Goal: Task Accomplishment & Management: Use online tool/utility

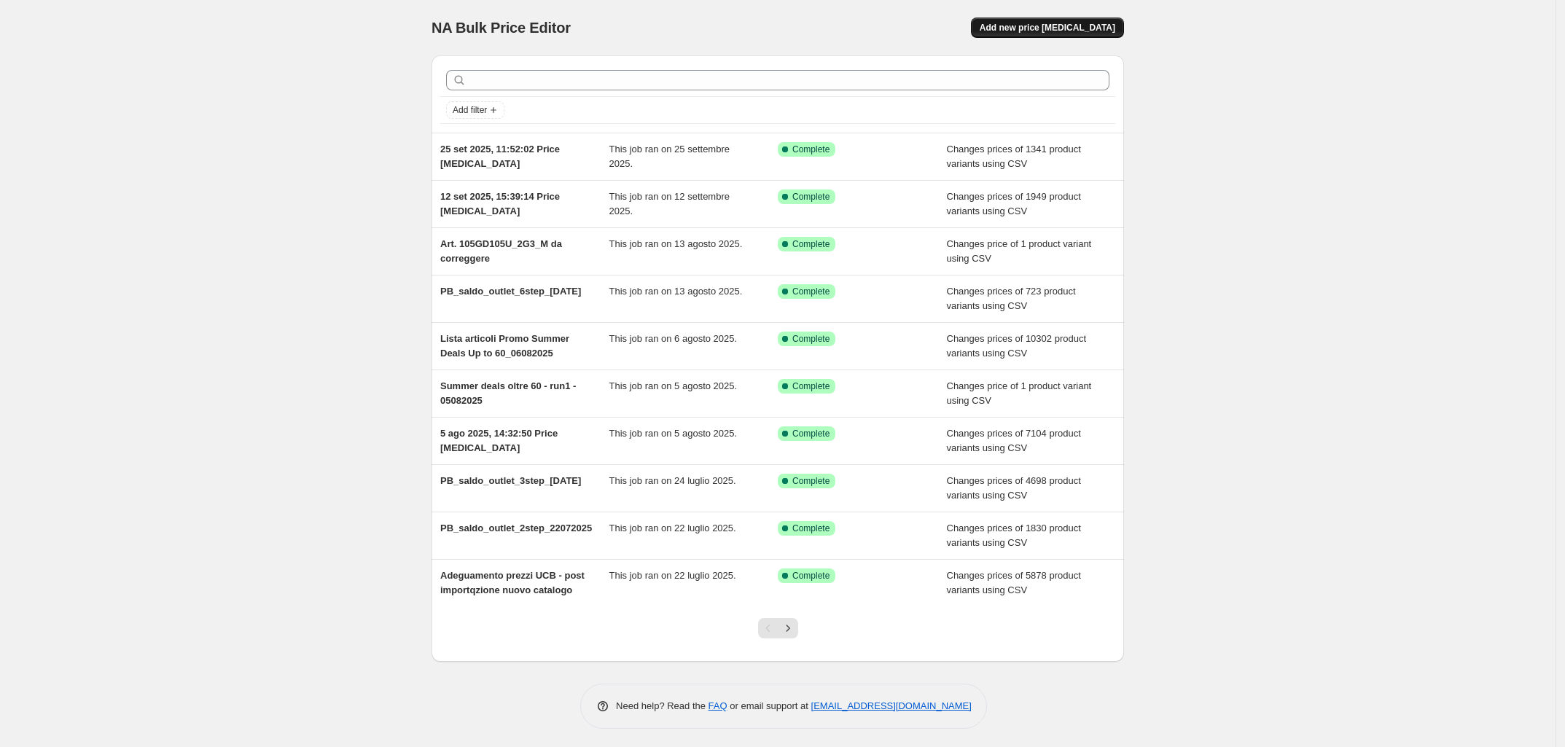
click at [1116, 28] on span "Add new price [MEDICAL_DATA]" at bounding box center [1048, 28] width 136 height 12
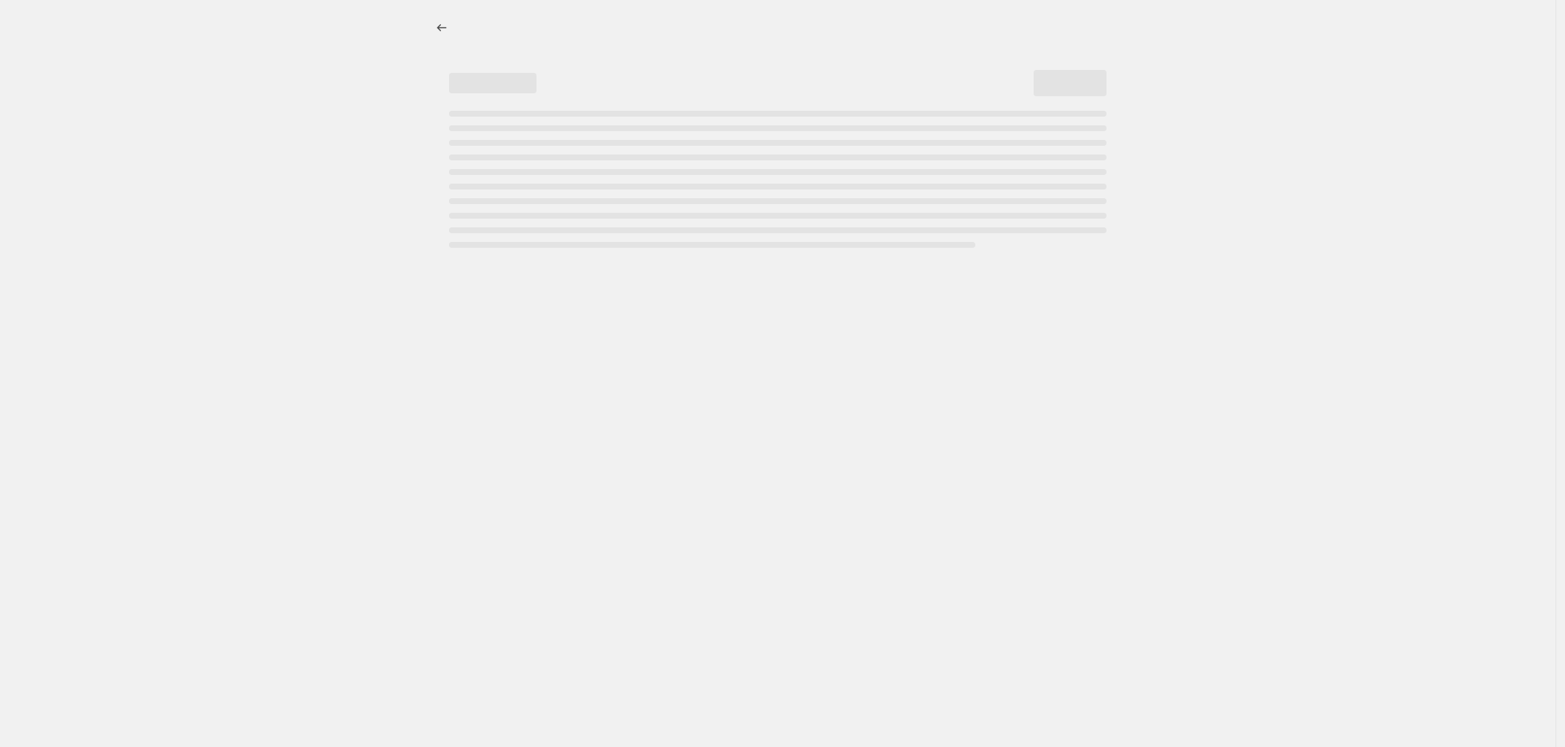
select select "percentage"
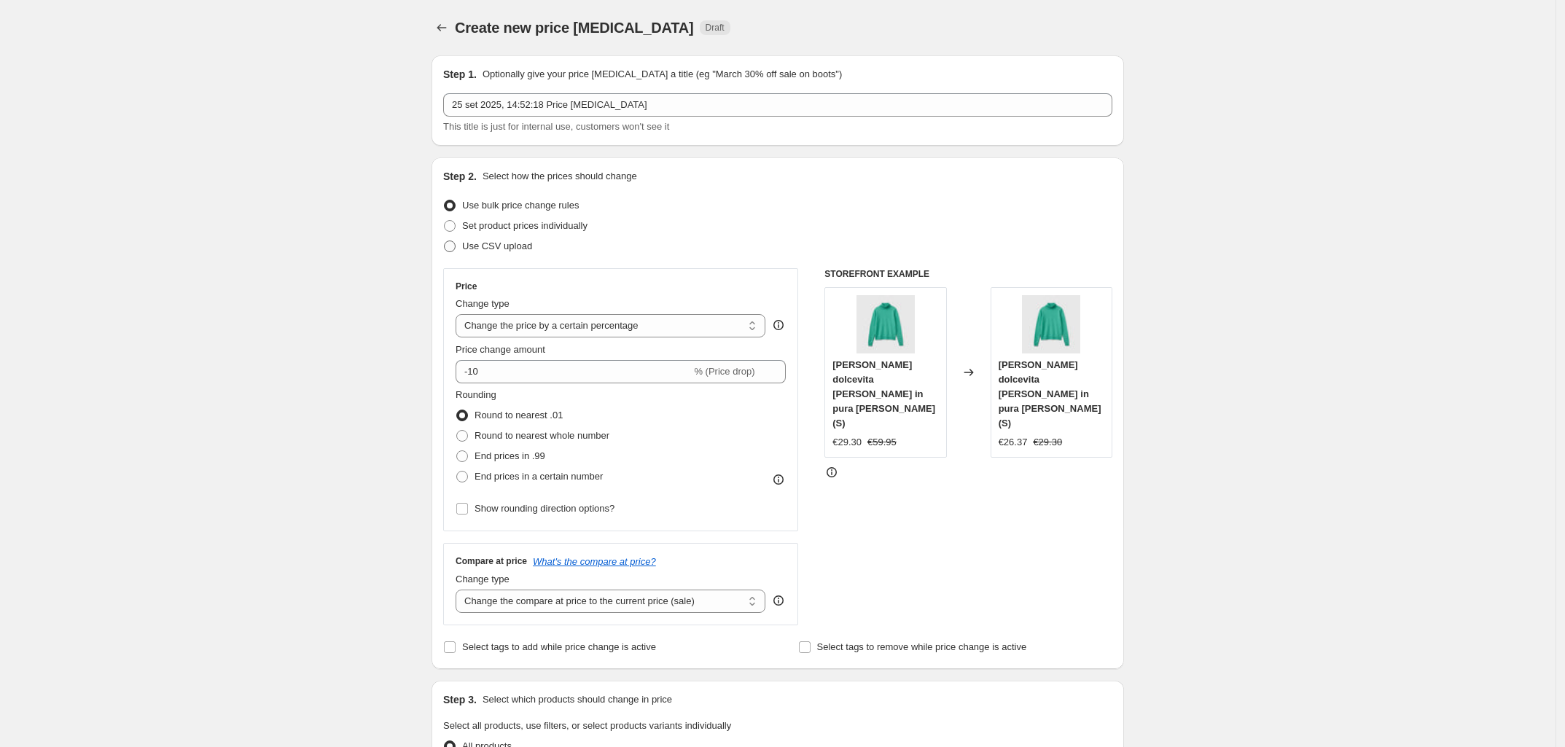
click at [497, 250] on span "Use CSV upload" at bounding box center [497, 246] width 70 height 11
click at [445, 241] on input "Use CSV upload" at bounding box center [444, 241] width 1 height 1
radio input "true"
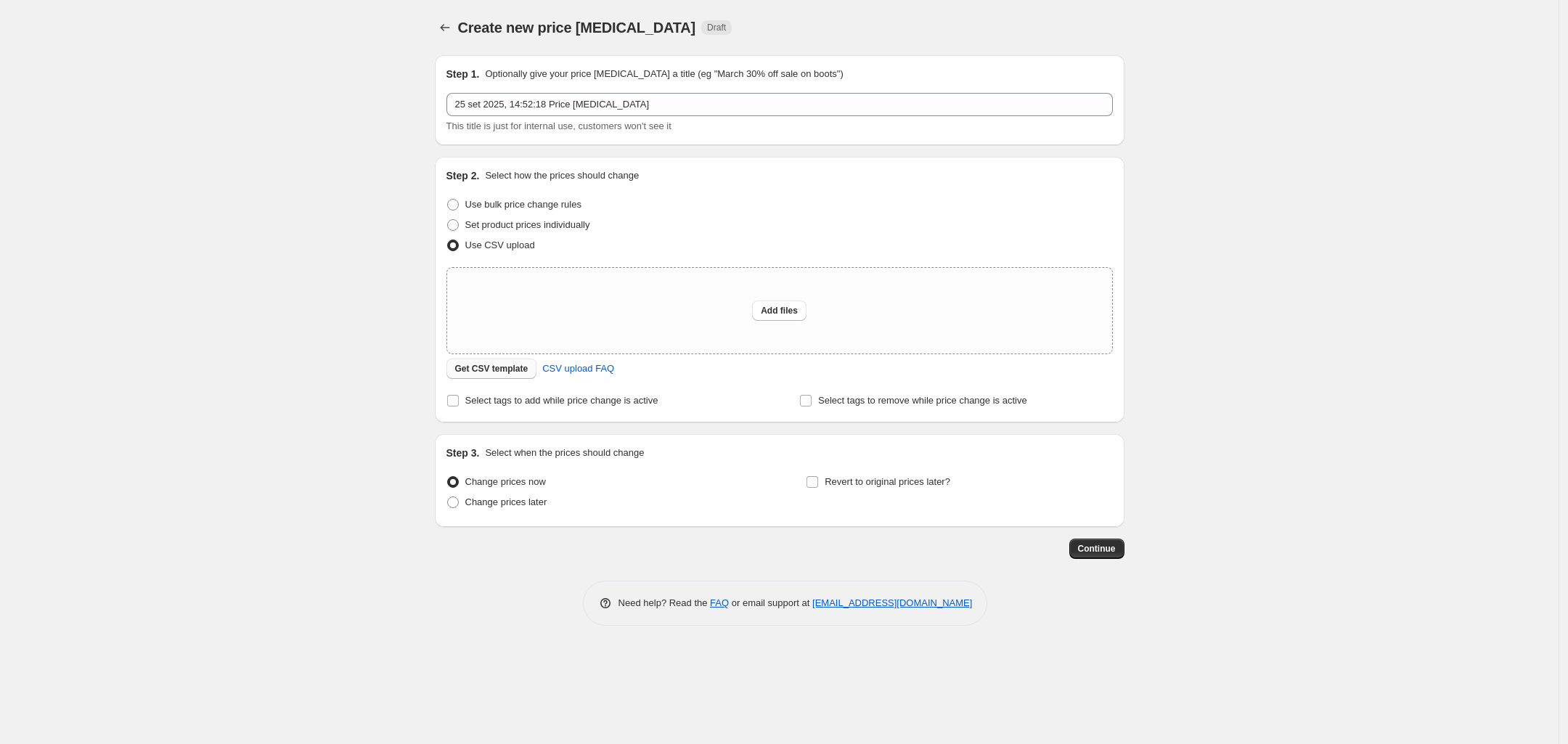
click at [506, 373] on span "Get CSV template" at bounding box center [492, 370] width 74 height 12
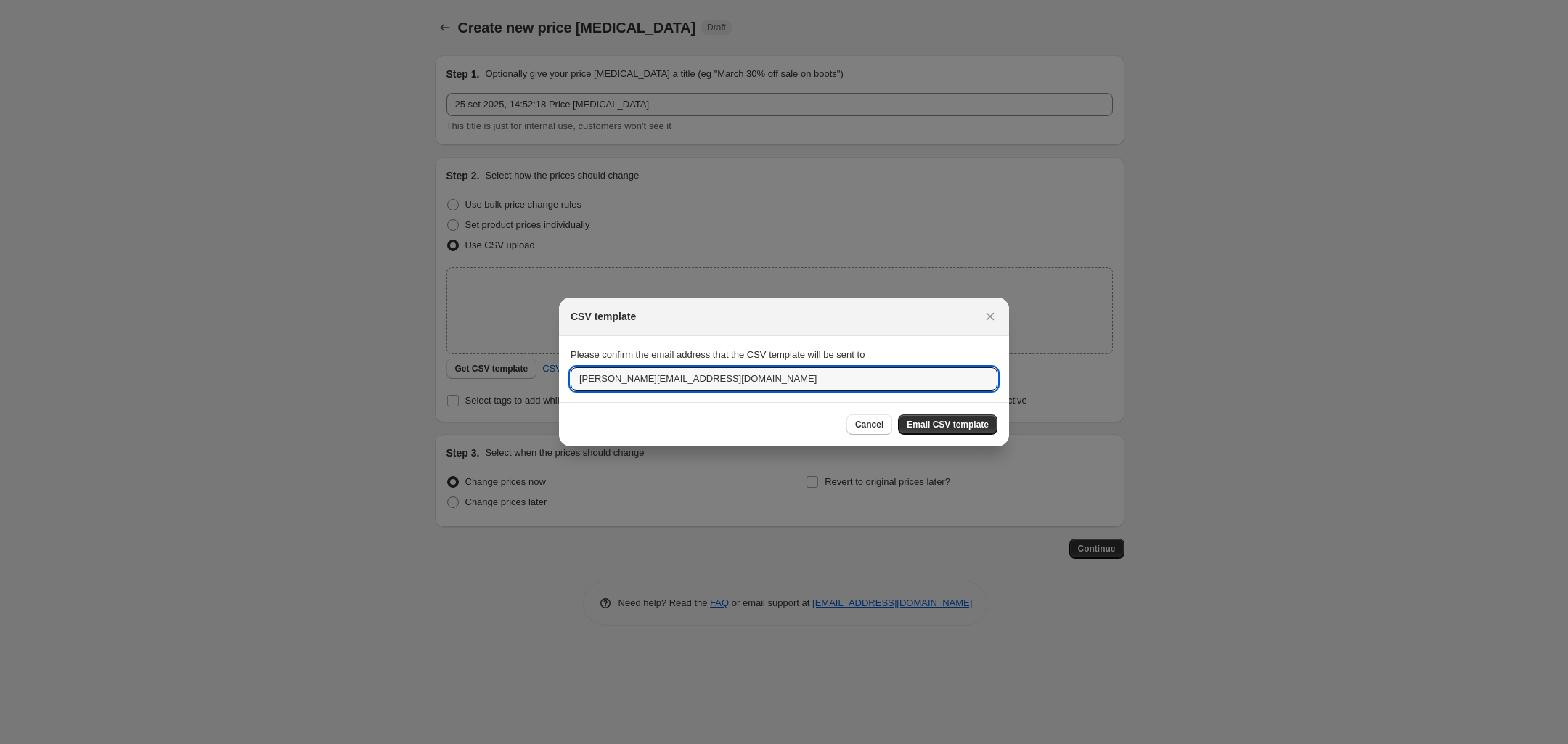
drag, startPoint x: 640, startPoint y: 377, endPoint x: 551, endPoint y: 377, distance: 89.0
click at [551, 744] on div "CSV template Please confirm the email address that the CSV template will be sen…" at bounding box center [784, 744] width 1568 height 0
type input "[PERSON_NAME][EMAIL_ADDRESS][DOMAIN_NAME]"
click at [974, 428] on span "Email CSV template" at bounding box center [948, 425] width 82 height 12
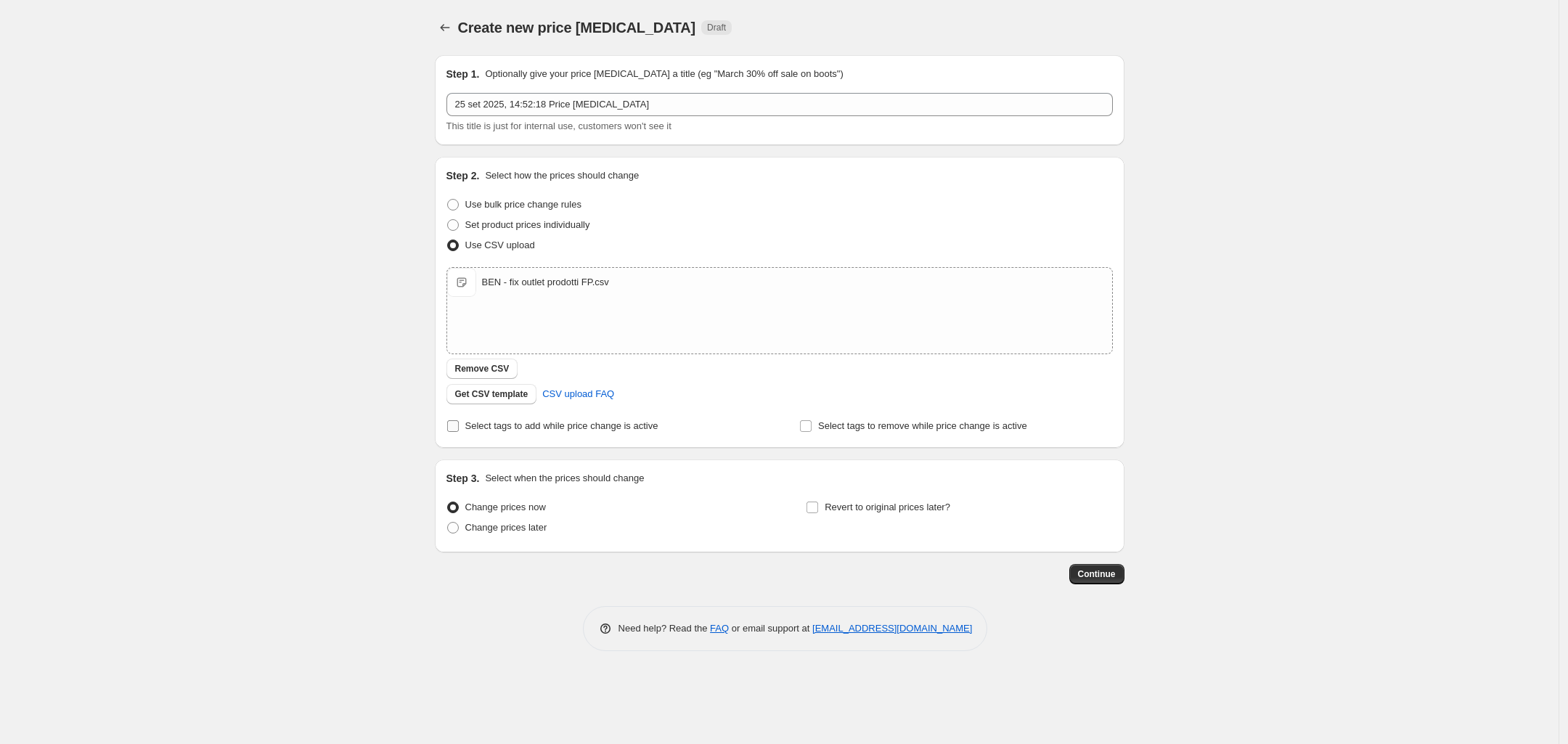
click at [458, 429] on input "Select tags to add while price change is active" at bounding box center [453, 426] width 12 height 12
checkbox input "true"
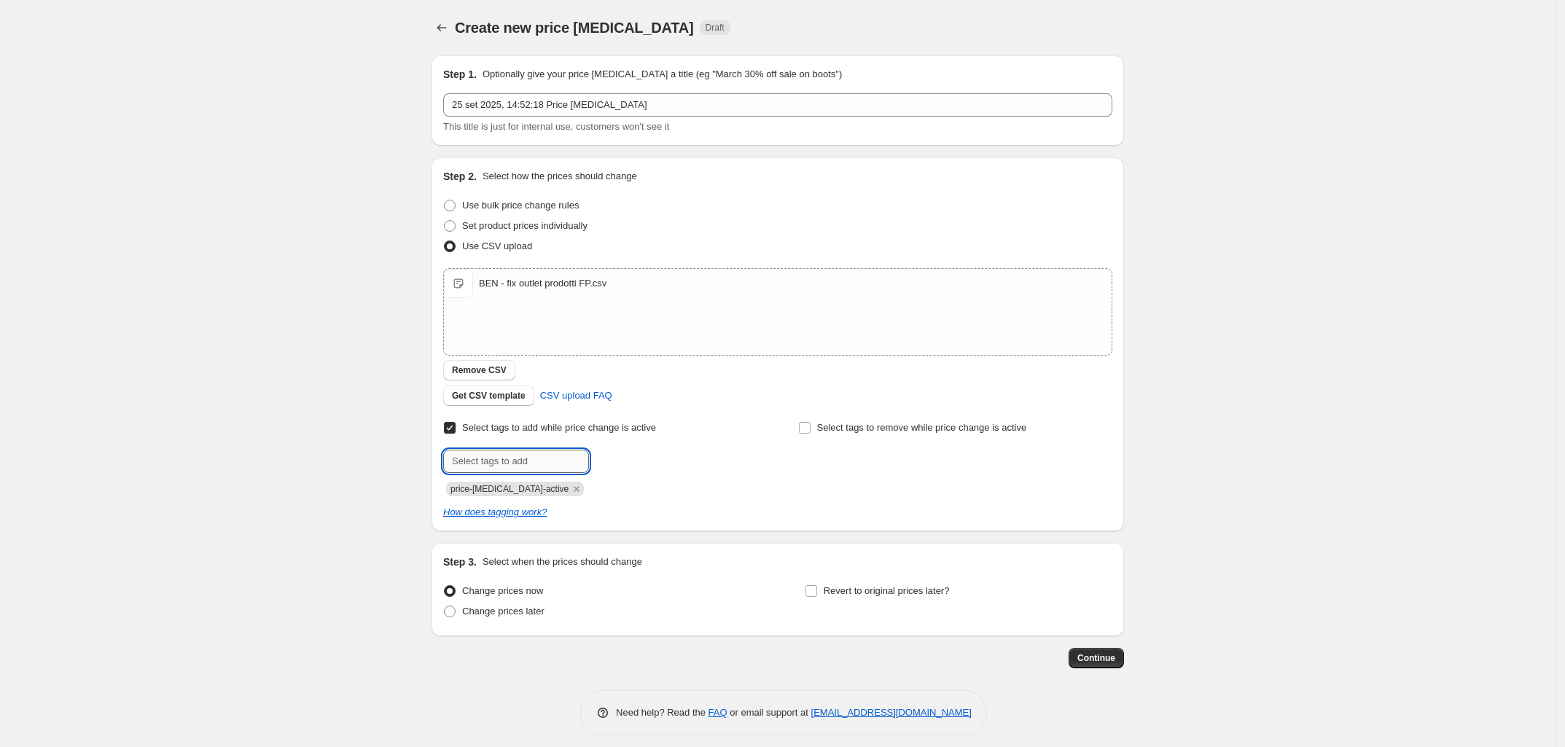
click at [515, 460] on input "text" at bounding box center [516, 461] width 146 height 23
type input "giulia_pricefix"
click at [454, 432] on input "Select tags to add while price change is active" at bounding box center [450, 428] width 12 height 12
checkbox input "false"
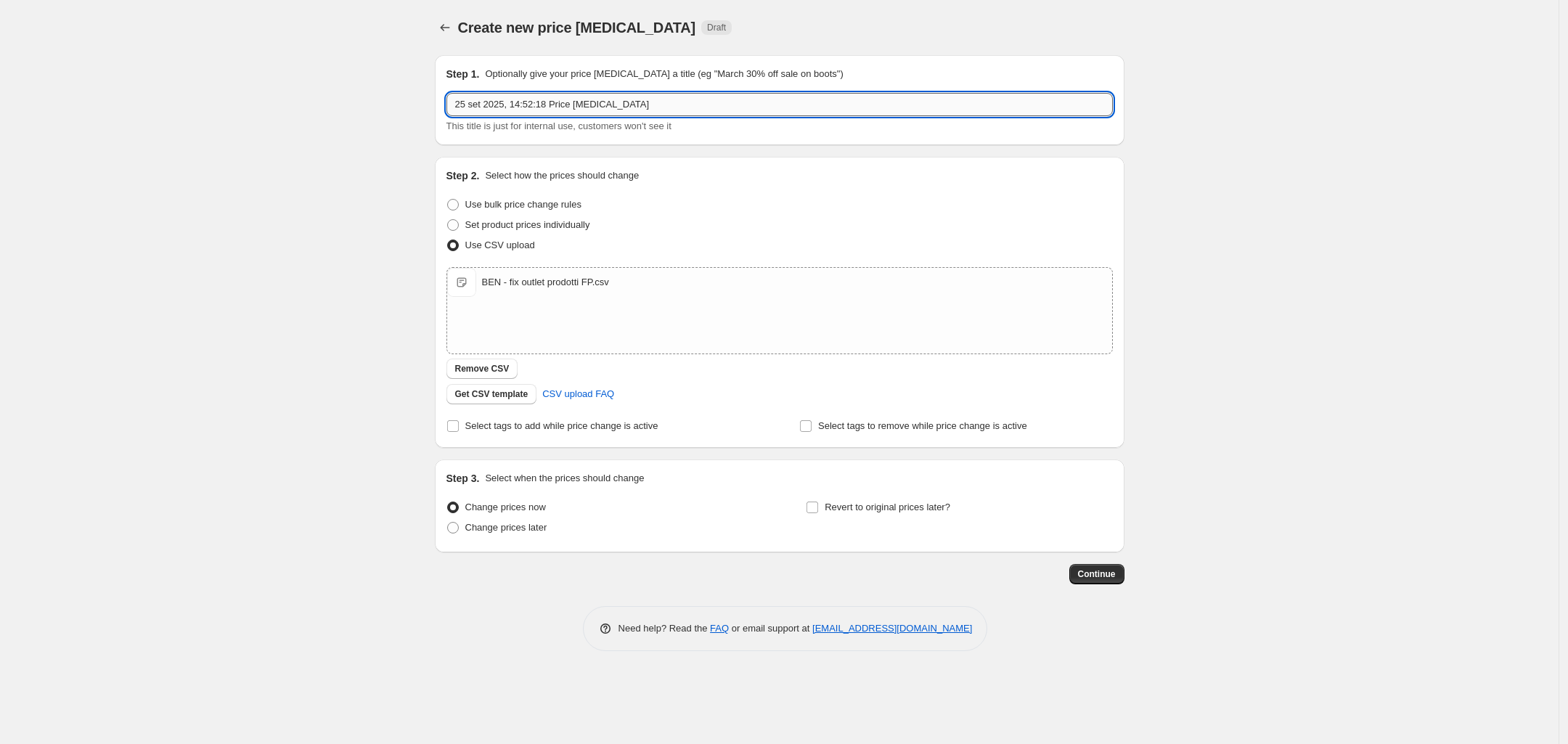
click at [693, 106] on input "25 set 2025, 14:52:18 Price [MEDICAL_DATA]" at bounding box center [779, 104] width 666 height 23
type input "25 set 2025, 14:52:18 Price [MEDICAL_DATA] (fix articoli FP)"
click at [1108, 573] on span "Continue" at bounding box center [1097, 575] width 38 height 12
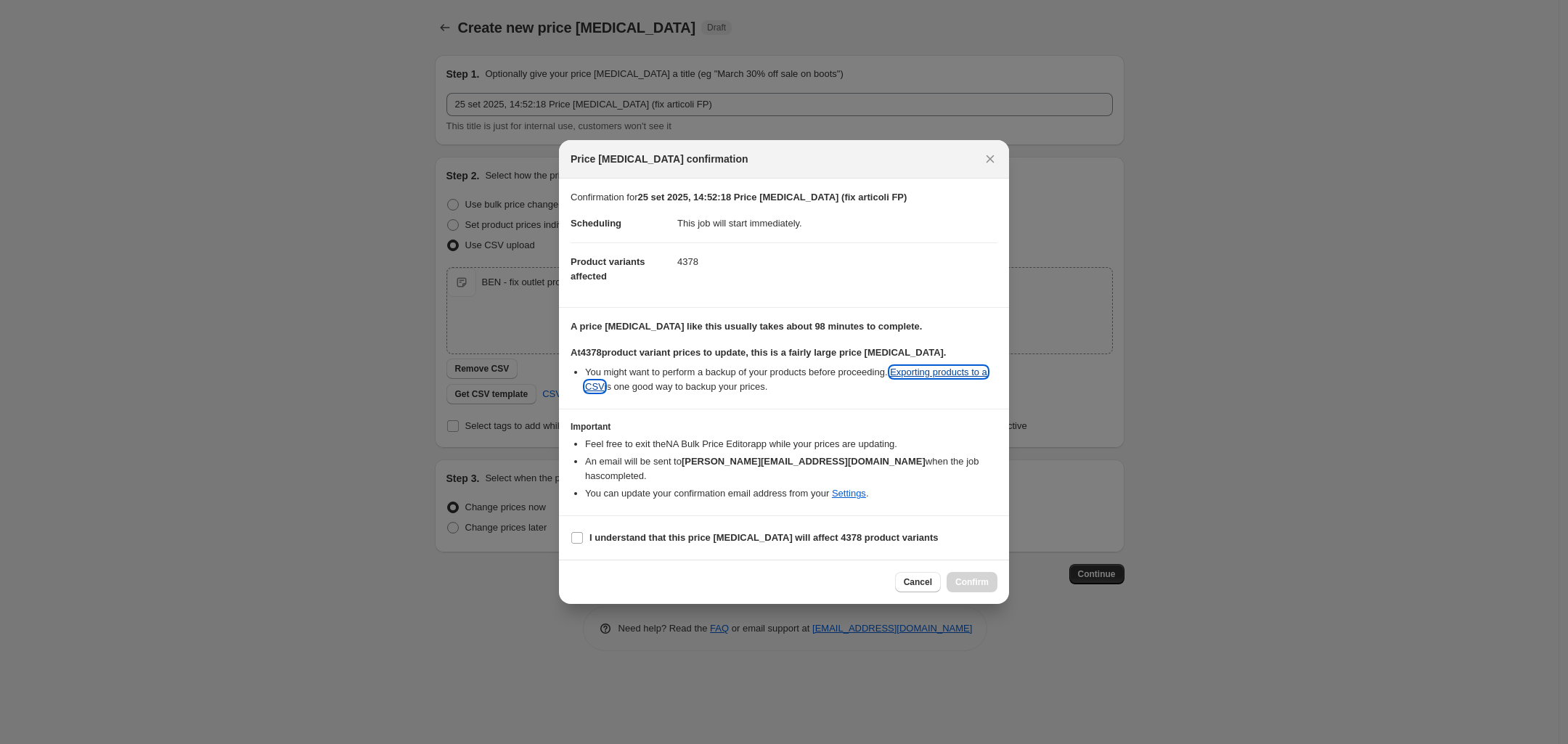
click at [933, 377] on link "Exporting products to a CSV" at bounding box center [786, 379] width 402 height 26
click at [580, 532] on input "I understand that this price [MEDICAL_DATA] will affect 4378 product variants" at bounding box center [577, 538] width 12 height 12
checkbox input "true"
click at [909, 577] on span "Cancel" at bounding box center [918, 583] width 28 height 12
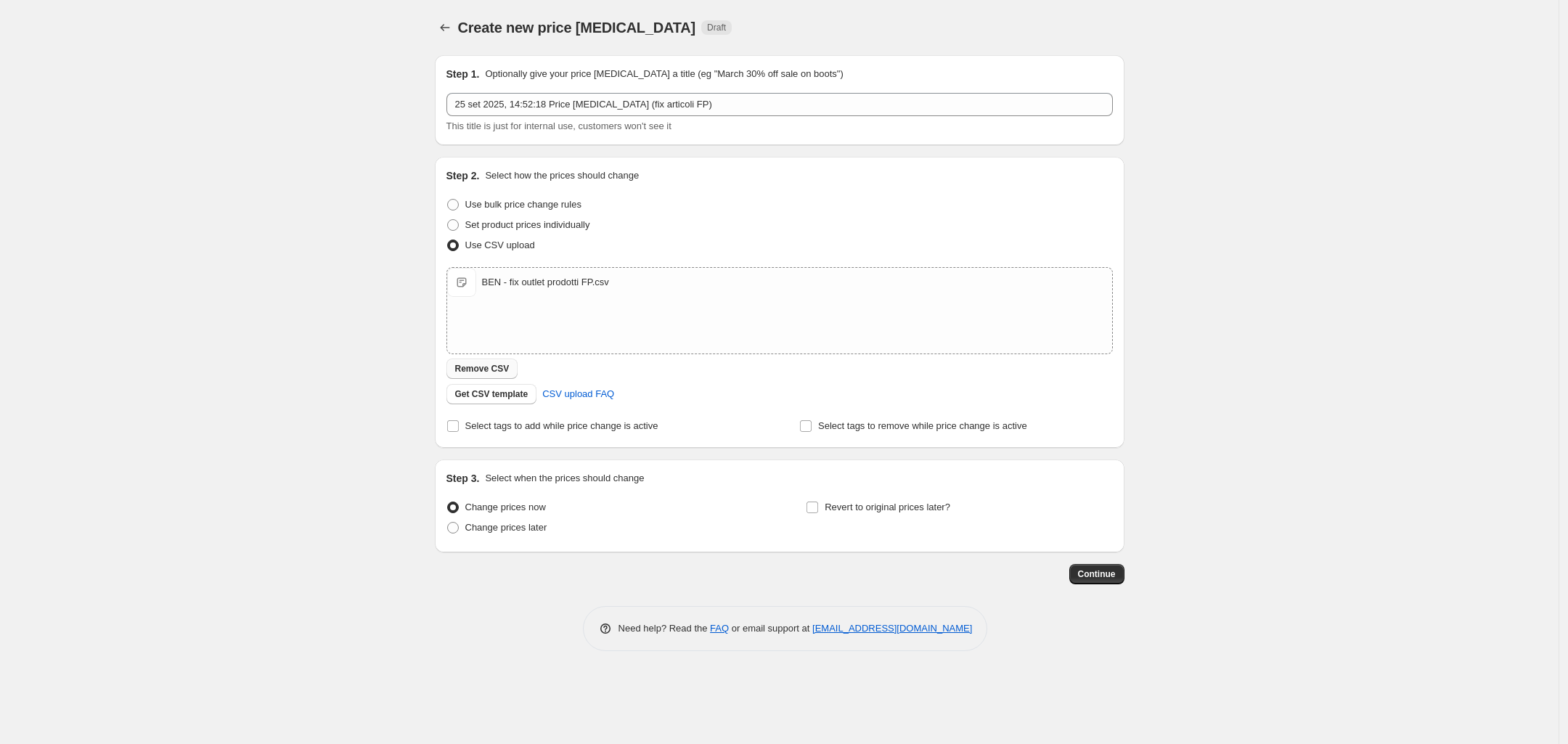
click at [502, 366] on span "Remove CSV" at bounding box center [482, 370] width 55 height 12
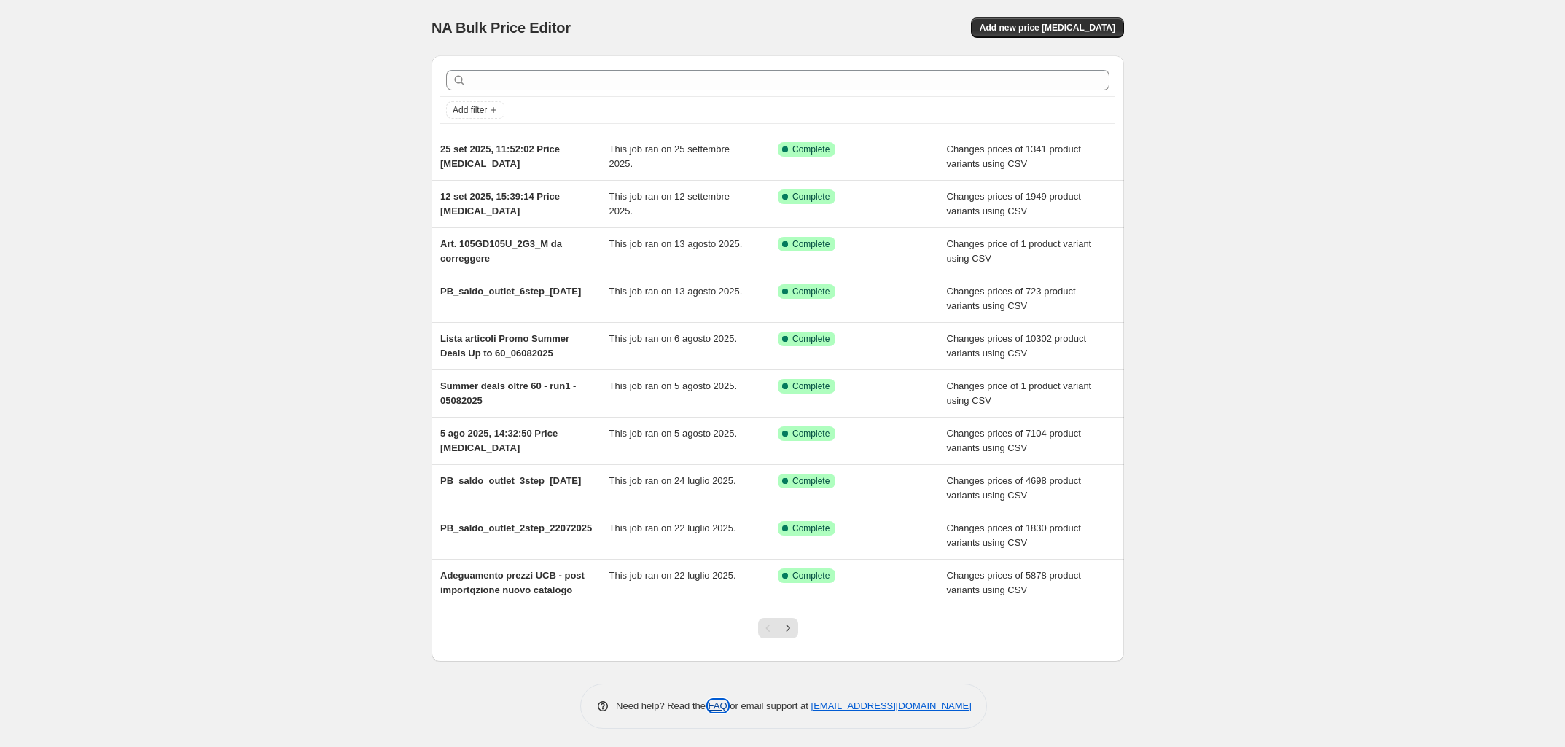
click at [725, 711] on link "FAQ" at bounding box center [718, 706] width 19 height 11
